Goal: Check status: Check status

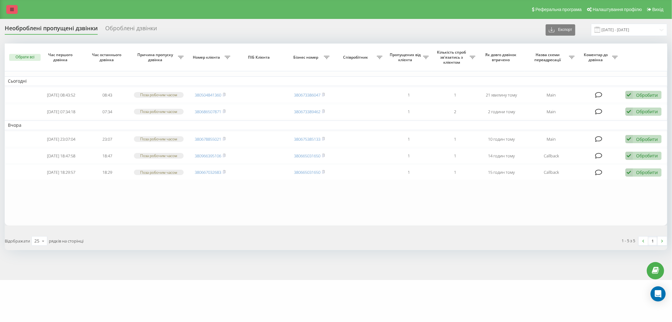
click at [13, 9] on icon at bounding box center [12, 9] width 4 height 4
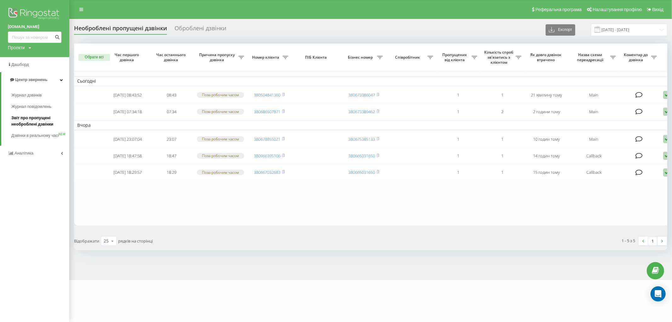
click at [29, 119] on span "Звіт про пропущені необроблені дзвінки" at bounding box center [38, 121] width 55 height 13
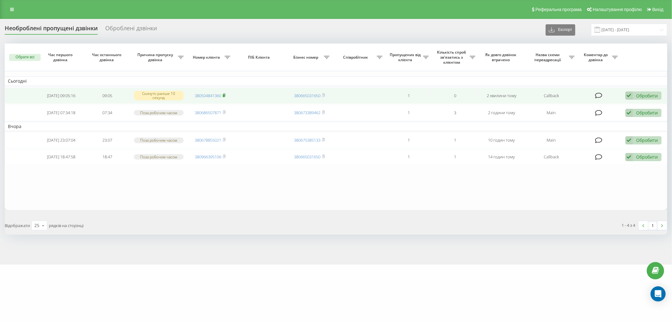
click at [224, 94] on rect at bounding box center [224, 95] width 2 height 3
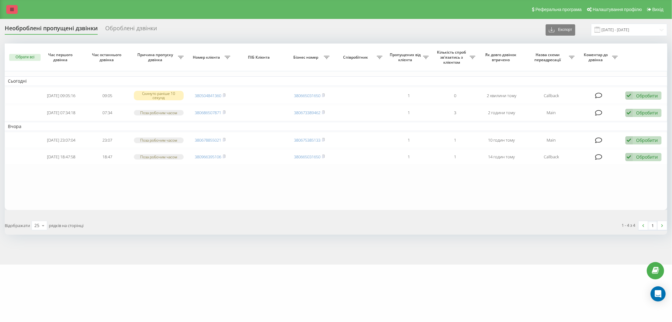
click at [14, 6] on link at bounding box center [11, 9] width 11 height 9
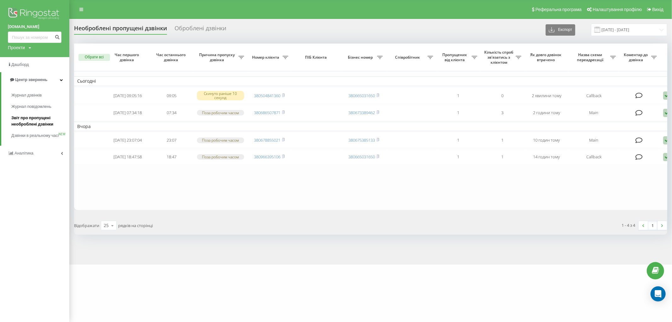
click at [32, 122] on span "Звіт про пропущені необроблені дзвінки" at bounding box center [38, 121] width 55 height 13
